Goal: Information Seeking & Learning: Check status

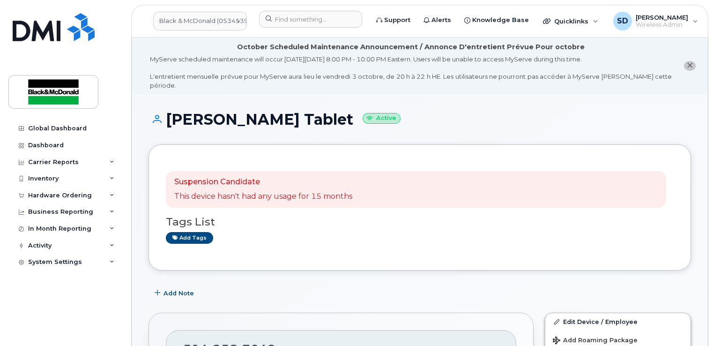
scroll to position [140, 0]
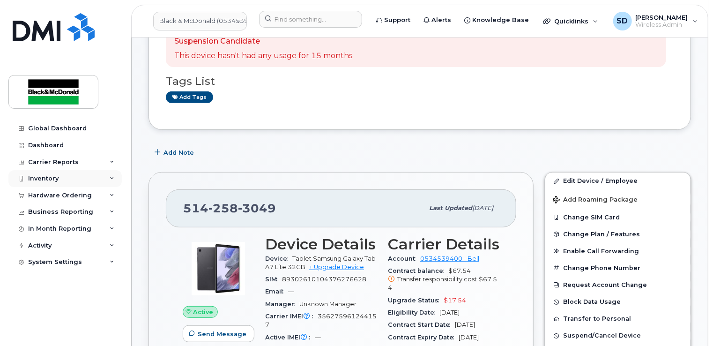
click at [74, 183] on div "Inventory" at bounding box center [64, 178] width 113 height 17
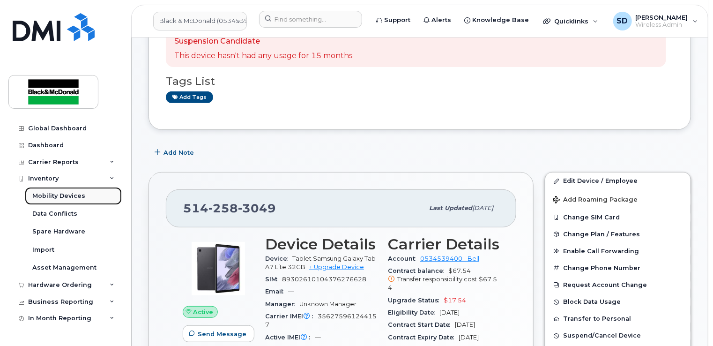
click at [88, 192] on link "Mobility Devices" at bounding box center [73, 196] width 97 height 18
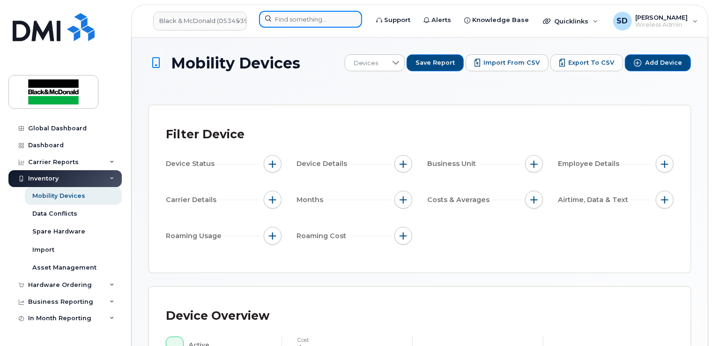
click at [285, 23] on input at bounding box center [310, 19] width 103 height 17
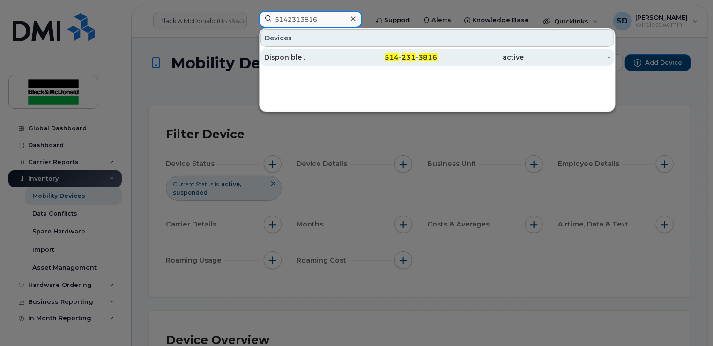
type input "5142313816"
click at [294, 59] on div "Disponible ." at bounding box center [307, 56] width 87 height 9
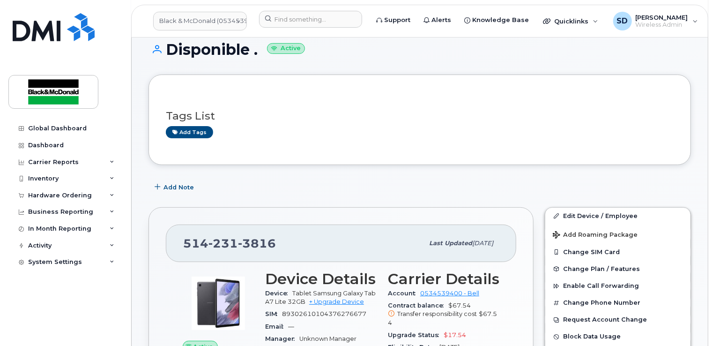
scroll to position [140, 0]
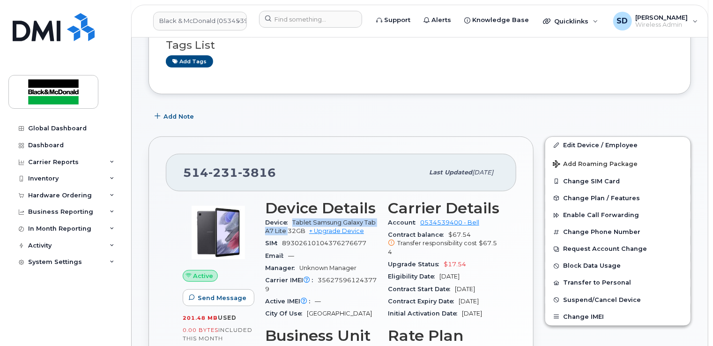
drag, startPoint x: 292, startPoint y: 213, endPoint x: 288, endPoint y: 220, distance: 8.6
click at [288, 220] on span "Tablet Samsung Galaxy Tab A7 Lite 32GB" at bounding box center [320, 226] width 110 height 15
drag, startPoint x: 288, startPoint y: 220, endPoint x: 307, endPoint y: 213, distance: 20.6
copy span "Tablet Samsung Galaxy Tab A7 Lite"
